Goal: Transaction & Acquisition: Purchase product/service

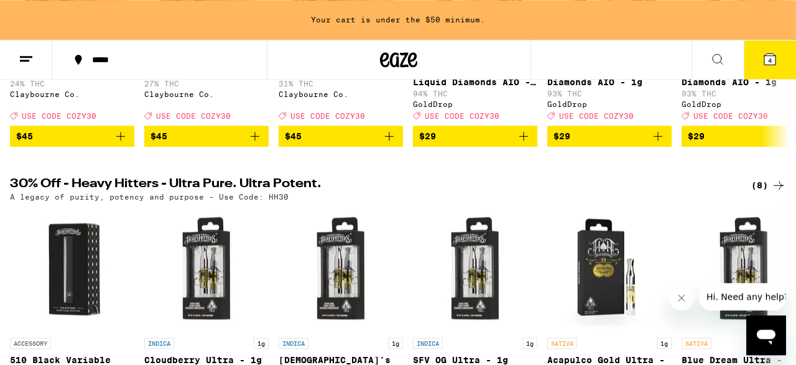
click at [772, 58] on div "Your Cart Your cart is under the $50 minimum. [US_STATE] Orange Gummies Emerald…" at bounding box center [398, 182] width 796 height 365
click at [772, 58] on span "4" at bounding box center [770, 60] width 4 height 7
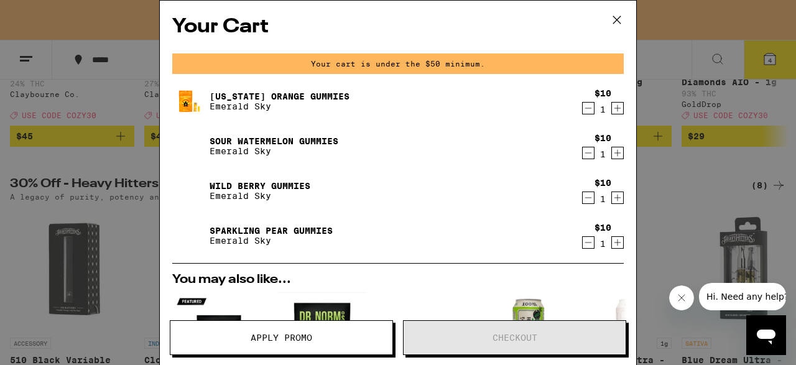
click at [618, 110] on icon "Increment" at bounding box center [617, 108] width 11 height 15
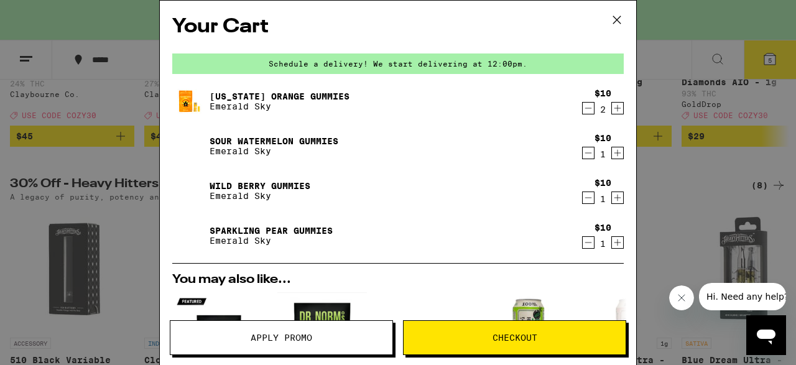
click at [253, 332] on button "Apply Promo" at bounding box center [281, 337] width 223 height 35
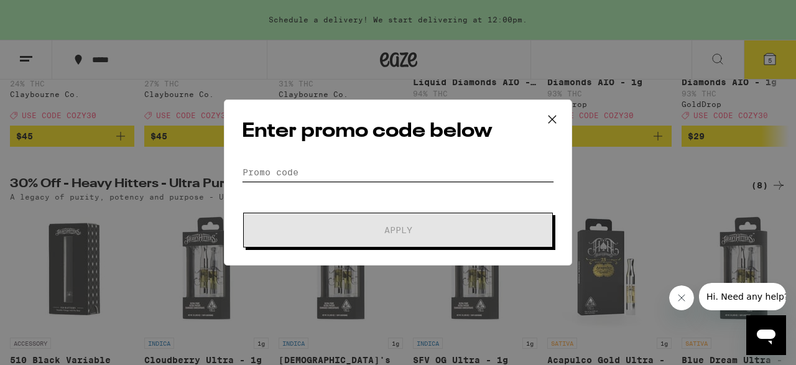
click at [402, 172] on input "Promo Code" at bounding box center [398, 172] width 312 height 19
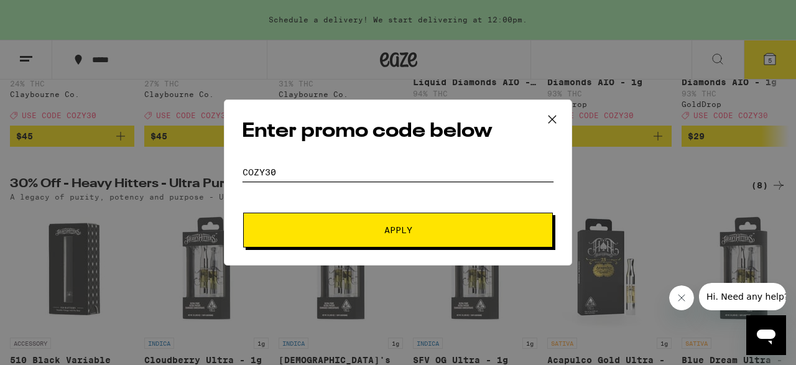
drag, startPoint x: 291, startPoint y: 169, endPoint x: 278, endPoint y: 170, distance: 13.1
click at [309, 182] on input "cozy30" at bounding box center [398, 172] width 312 height 19
click at [278, 170] on input "cozy300" at bounding box center [398, 172] width 312 height 19
type input "cozy30"
click at [380, 232] on span "Apply" at bounding box center [398, 230] width 224 height 9
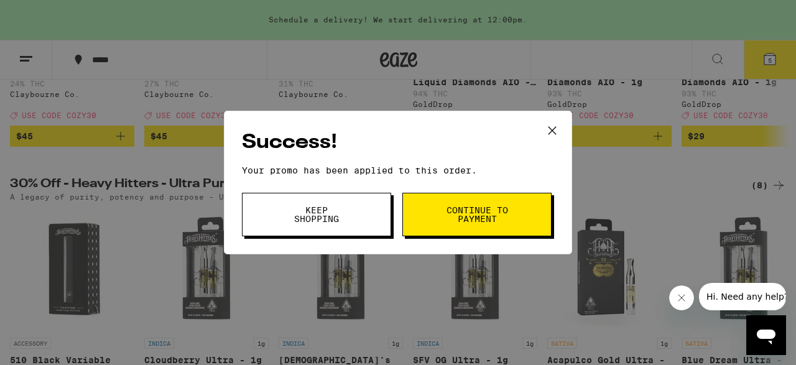
click at [447, 217] on span "Continue to payment" at bounding box center [476, 214] width 63 height 17
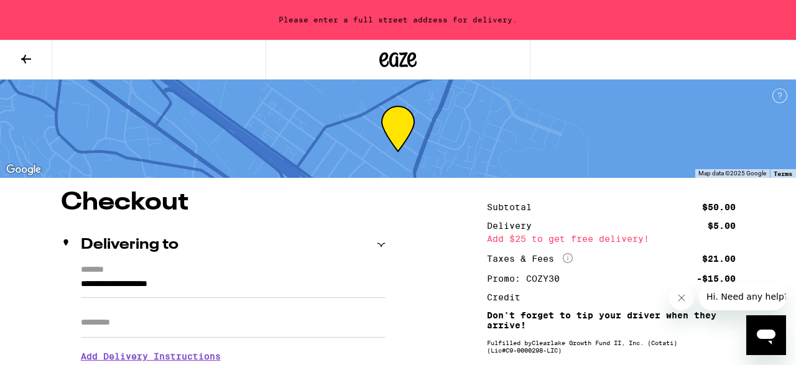
scroll to position [345, 0]
